Goal: Task Accomplishment & Management: Use online tool/utility

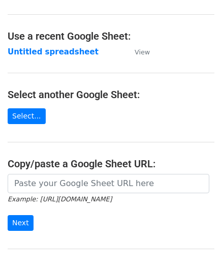
scroll to position [133, 0]
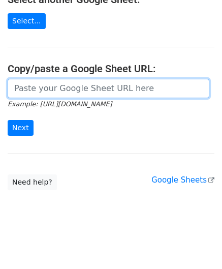
click at [50, 90] on input "url" at bounding box center [109, 88] width 202 height 19
paste input "[URL][DOMAIN_NAME]"
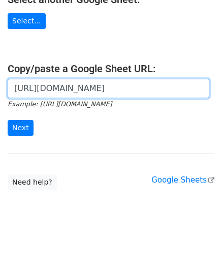
scroll to position [0, 220]
type input "[URL][DOMAIN_NAME]"
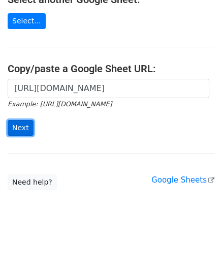
click at [20, 126] on input "Next" at bounding box center [21, 128] width 26 height 16
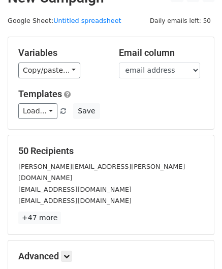
scroll to position [124, 0]
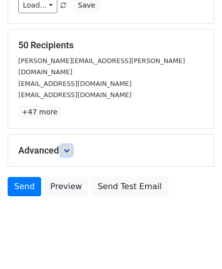
click at [68, 147] on icon at bounding box center [67, 150] width 6 height 6
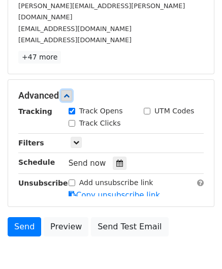
scroll to position [196, 0]
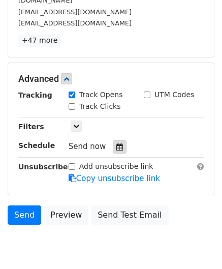
click at [116, 143] on icon at bounding box center [119, 146] width 7 height 7
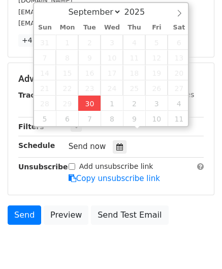
type input "2025-09-30 13:53"
type input "01"
type input "53"
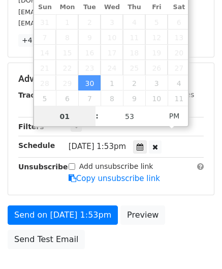
scroll to position [0, 0]
paste input "4"
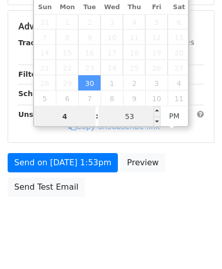
type input "4"
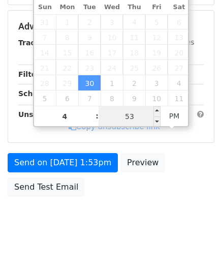
type input "2025-09-30 16:53"
type input "04"
click at [140, 116] on input "53" at bounding box center [130, 116] width 62 height 20
type input "00"
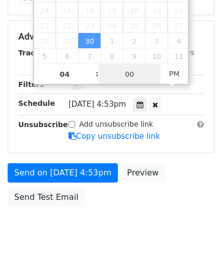
scroll to position [247, 0]
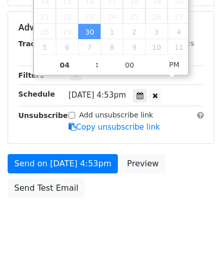
type input "2025-09-30 16:00"
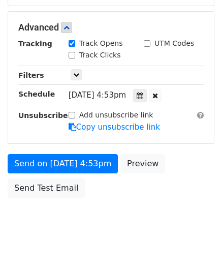
click at [179, 175] on div "Send on Sep 30 at 4:53pm Preview Send Test Email" at bounding box center [111, 178] width 222 height 49
